Goal: Communication & Community: Answer question/provide support

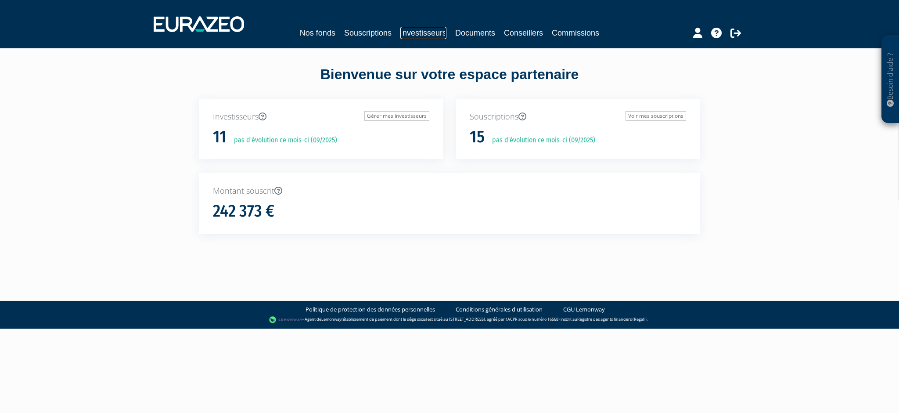
click at [426, 32] on link "Investisseurs" at bounding box center [423, 33] width 46 height 12
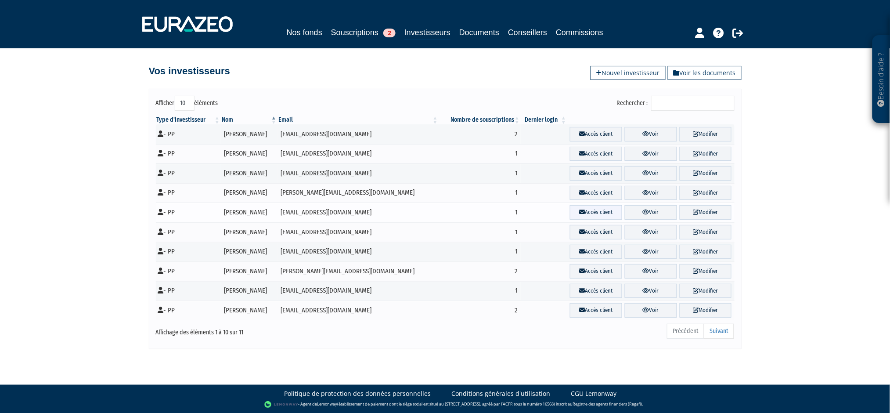
click at [596, 213] on link "Accès client" at bounding box center [596, 212] width 52 height 14
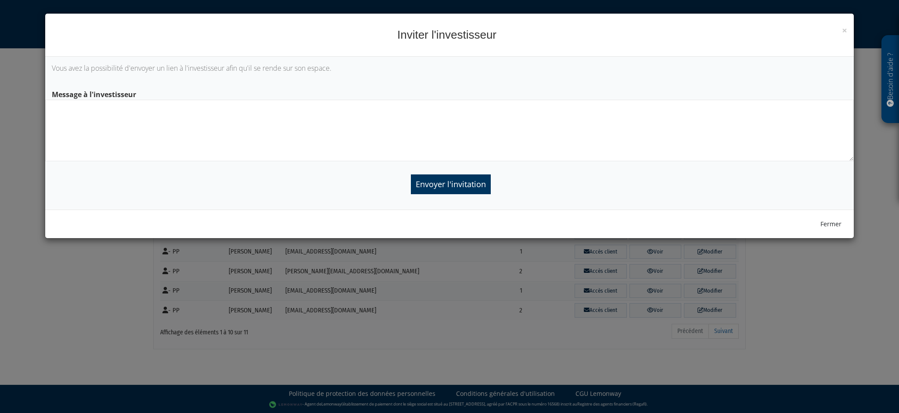
click at [95, 106] on textarea at bounding box center [449, 130] width 808 height 61
type textarea "v"
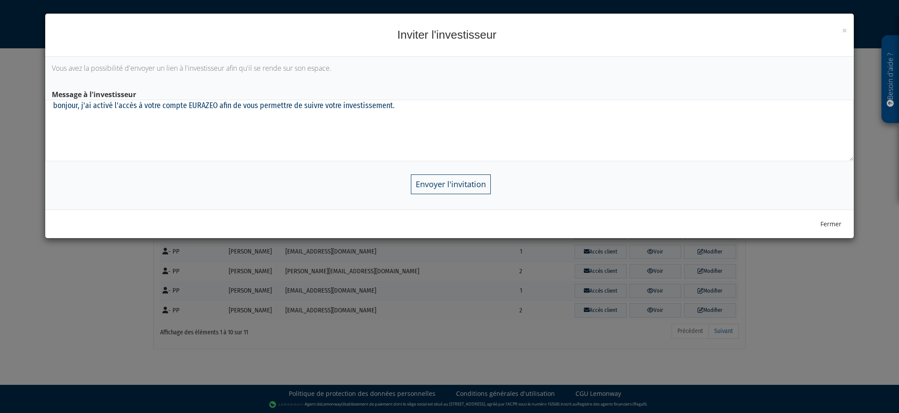
type textarea "bonjour, j'ai activé l'accès à votre compte EURAZEO afin de vous permettre de s…"
click at [453, 184] on input "Envoyer l'invitation" at bounding box center [451, 184] width 80 height 20
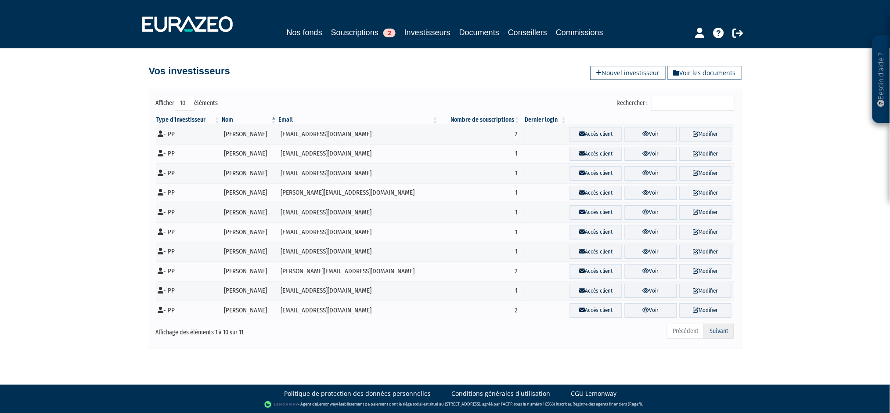
click at [721, 334] on link "Suivant" at bounding box center [719, 331] width 30 height 15
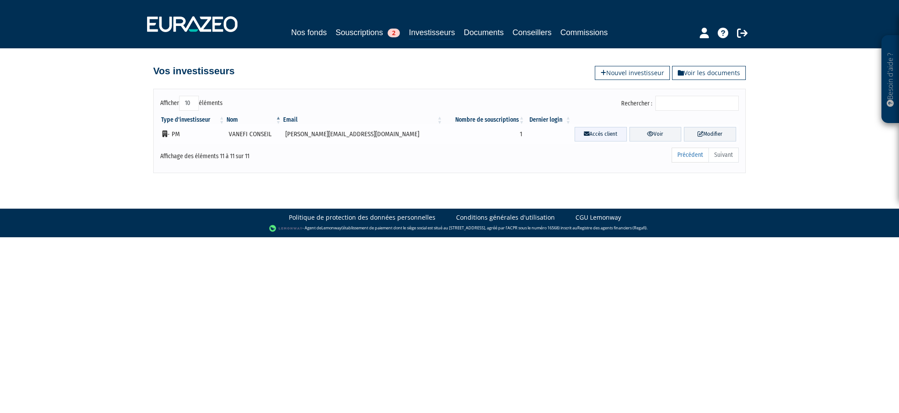
click at [575, 135] on link "Accès client" at bounding box center [601, 134] width 52 height 14
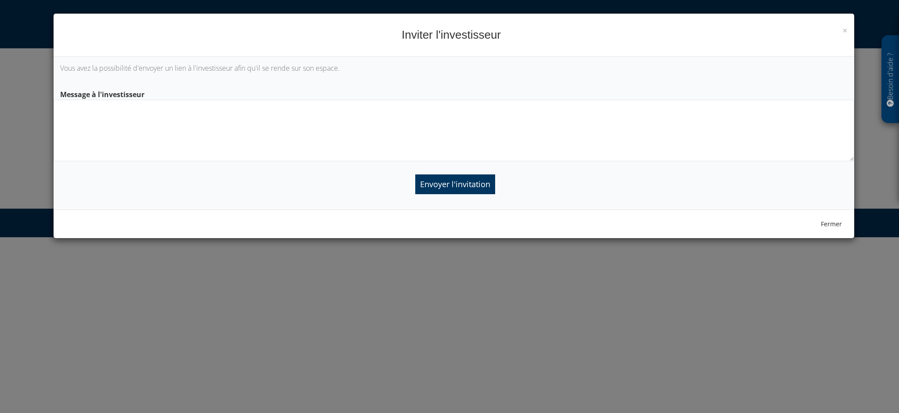
click at [186, 115] on textarea at bounding box center [454, 130] width 800 height 61
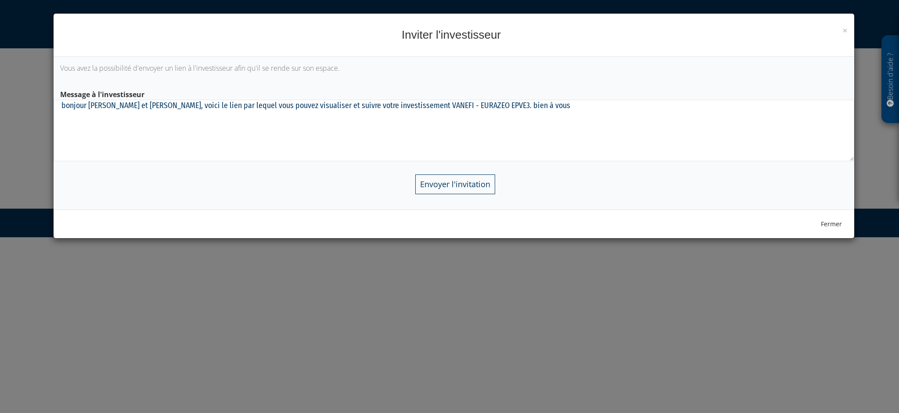
type textarea "bonjour Sophie et Vanessa, voici le lien par lequel vous pouvez visualiser et s…"
click at [465, 188] on input "Envoyer l'invitation" at bounding box center [455, 184] width 80 height 20
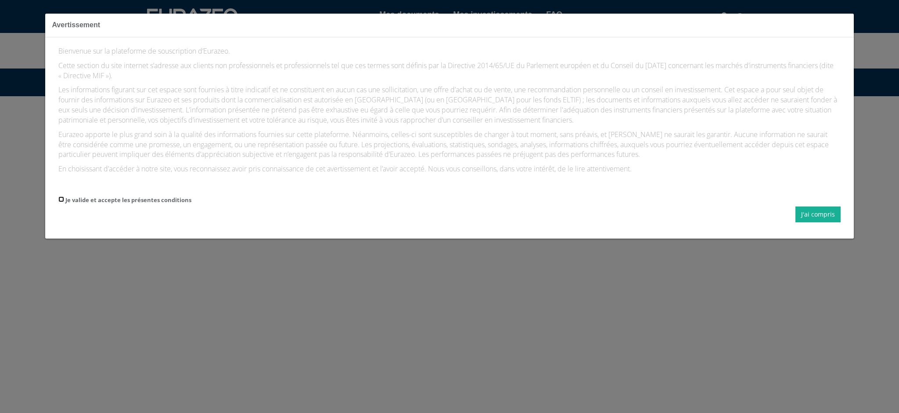
click at [60, 197] on input "Je valide et accepte les présentes conditions" at bounding box center [61, 199] width 6 height 6
checkbox input "true"
click at [823, 215] on button "J'ai compris" at bounding box center [818, 214] width 45 height 16
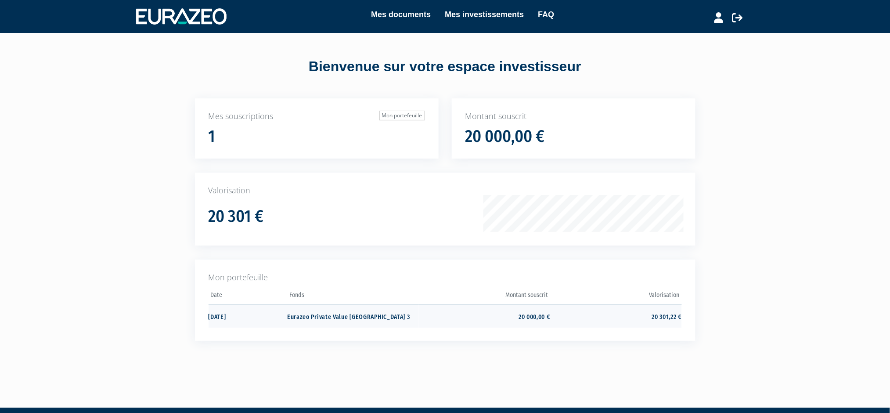
click at [332, 315] on td "Eurazeo Private Value Europe 3" at bounding box center [352, 315] width 131 height 23
